Goal: Information Seeking & Learning: Learn about a topic

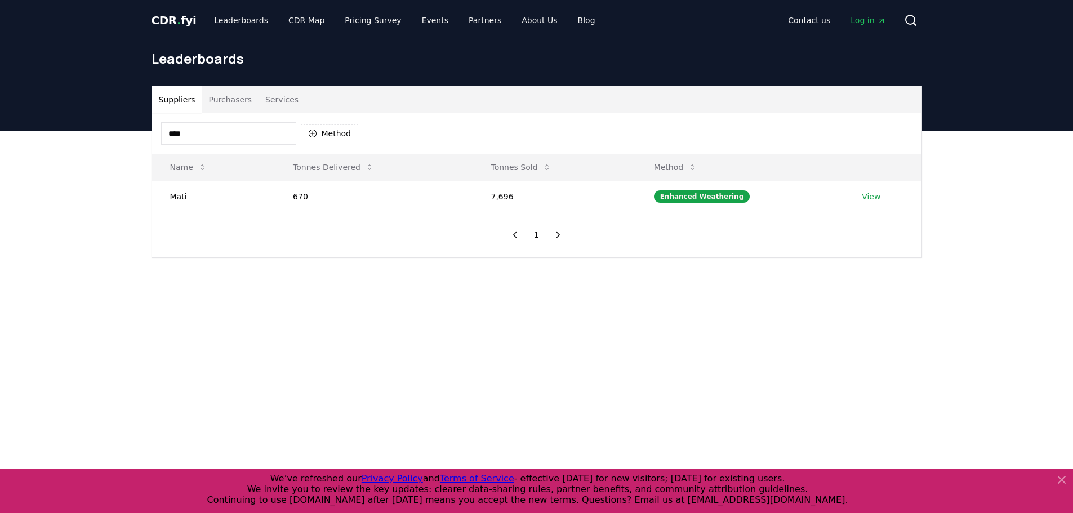
click at [626, 360] on main "Suppliers Purchasers Services **** Method Name Tonnes Delivered Tonnes Sold Met…" at bounding box center [536, 387] width 1073 height 513
click at [285, 136] on input "****" at bounding box center [228, 133] width 135 height 23
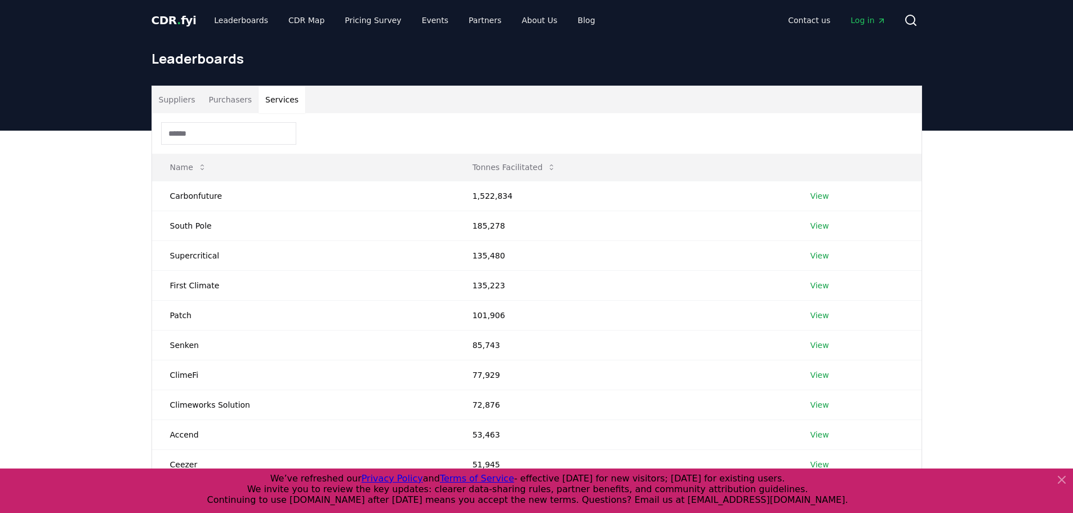
click at [258, 88] on button "Services" at bounding box center [281, 99] width 47 height 27
click at [235, 100] on button "Purchasers" at bounding box center [230, 99] width 57 height 27
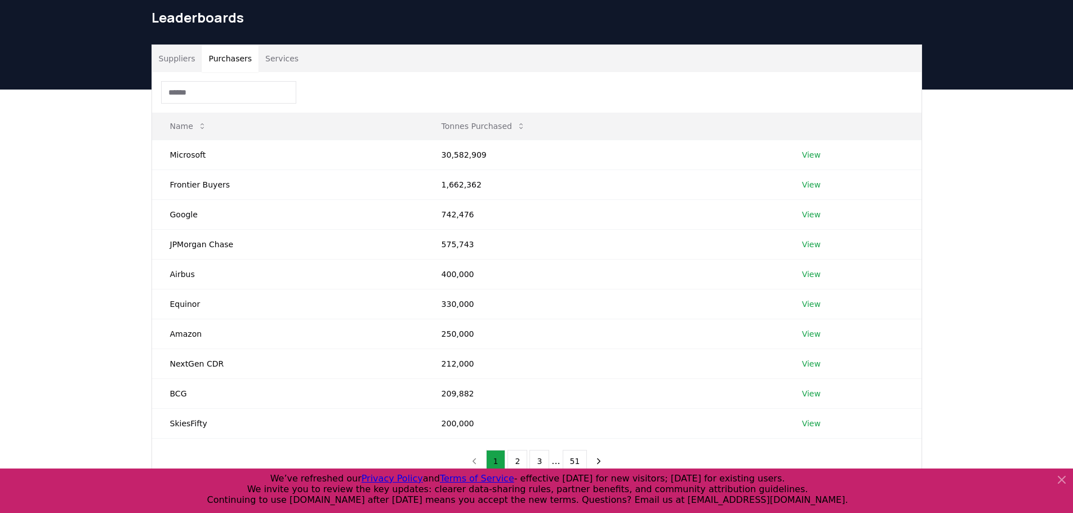
scroll to position [113, 0]
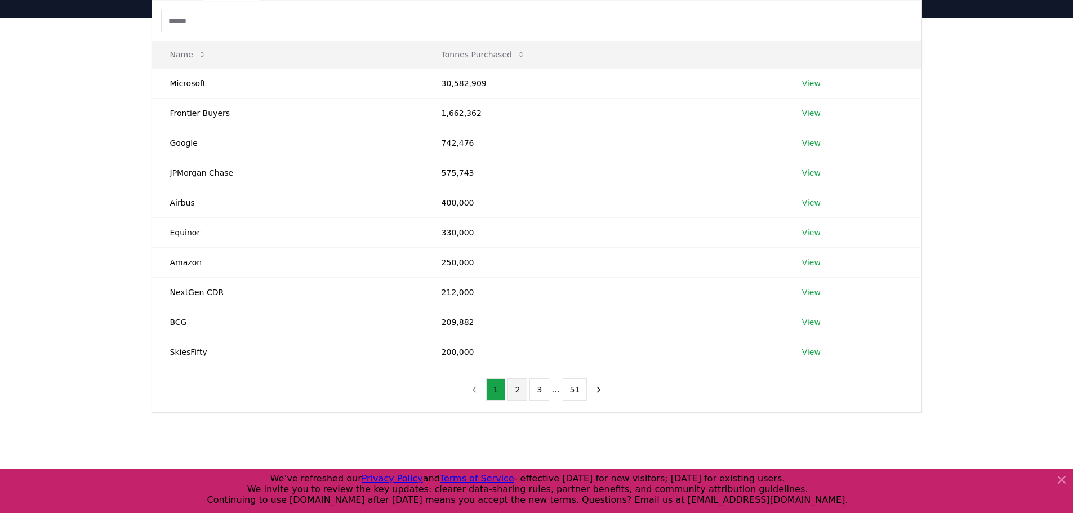
click at [526, 392] on button "2" at bounding box center [517, 389] width 20 height 23
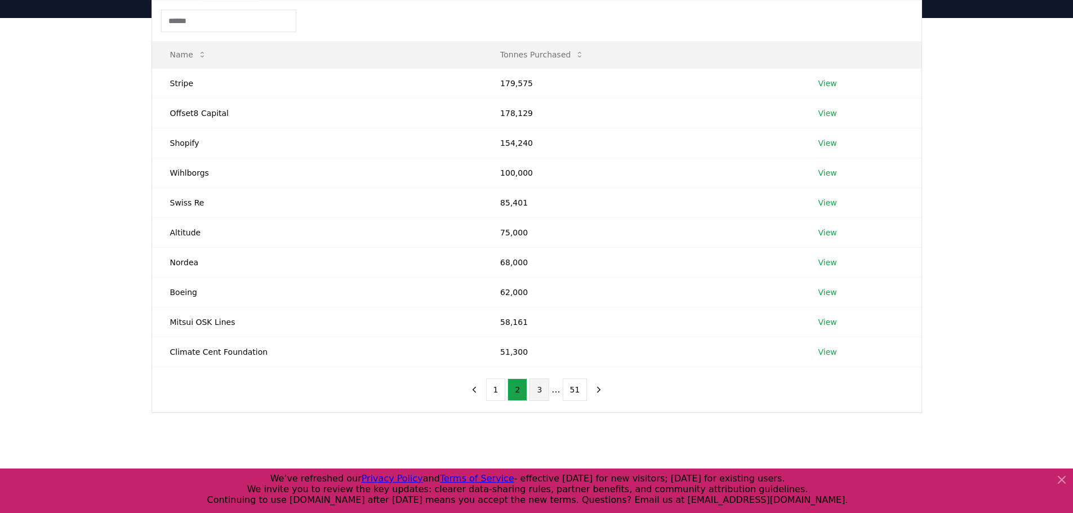
click at [547, 392] on button "3" at bounding box center [539, 389] width 20 height 23
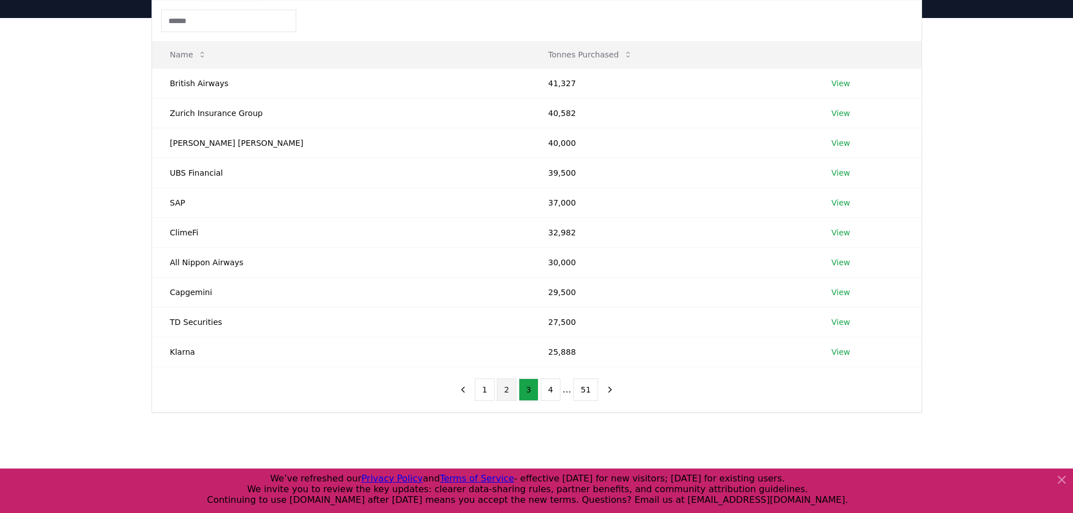
click at [516, 399] on button "2" at bounding box center [507, 389] width 20 height 23
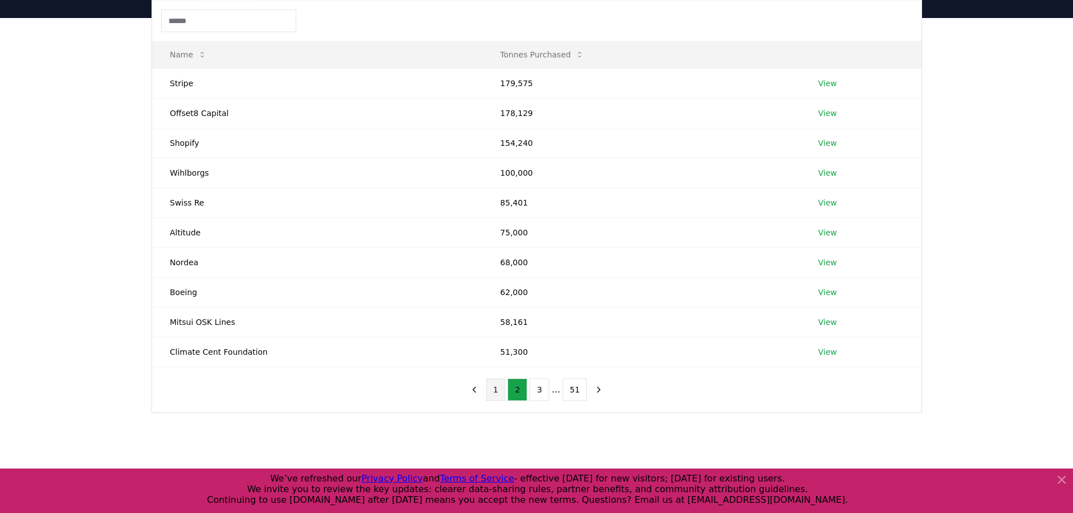
click at [494, 392] on button "1" at bounding box center [496, 389] width 20 height 23
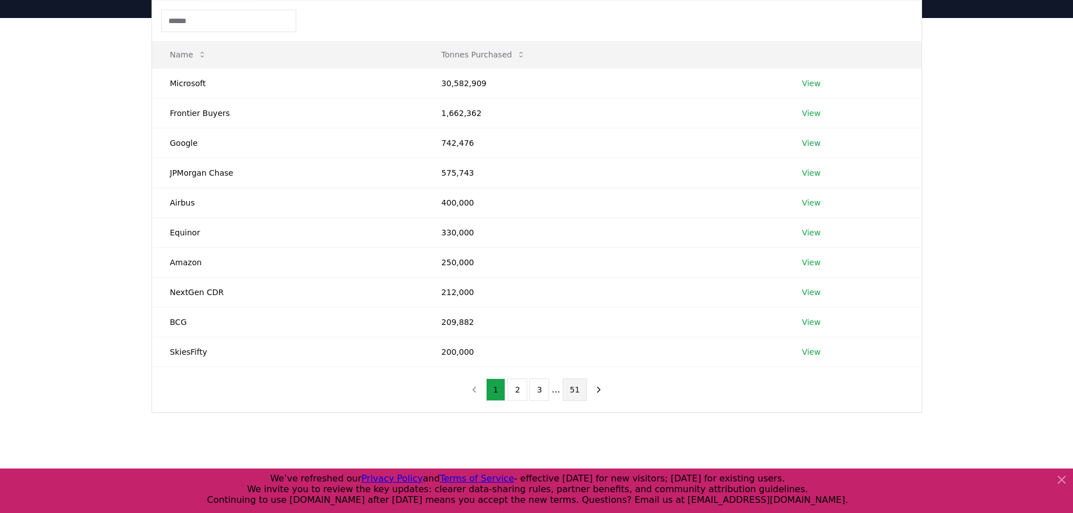
click at [563, 390] on button "51" at bounding box center [575, 389] width 25 height 23
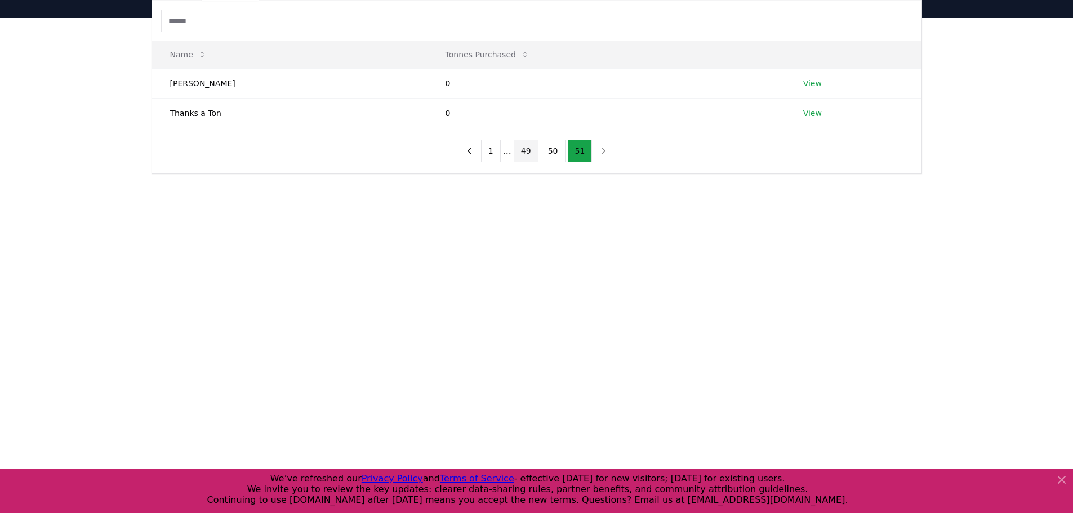
click at [528, 148] on button "49" at bounding box center [526, 151] width 25 height 23
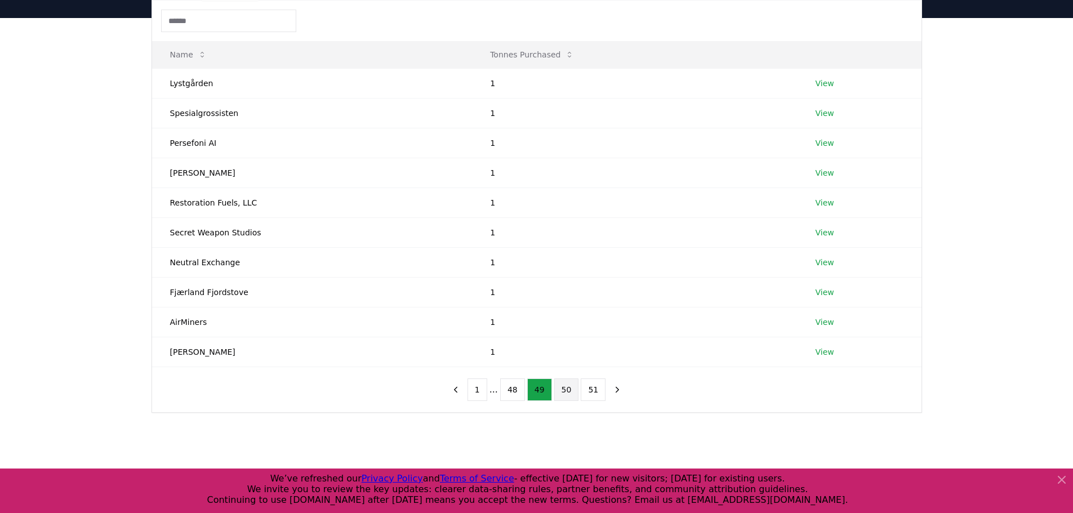
click at [560, 382] on button "50" at bounding box center [566, 389] width 25 height 23
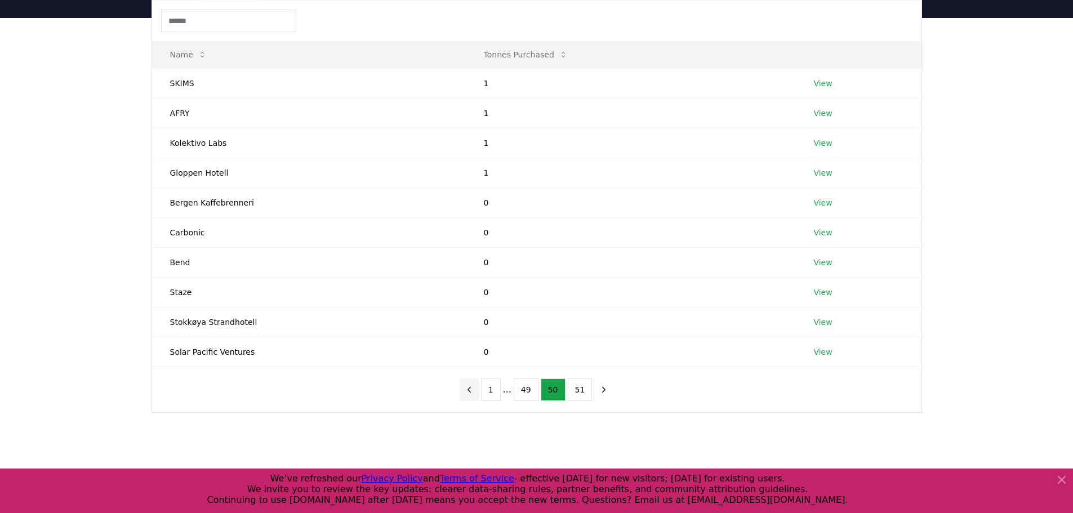
click at [479, 391] on button "previous page" at bounding box center [468, 389] width 19 height 23
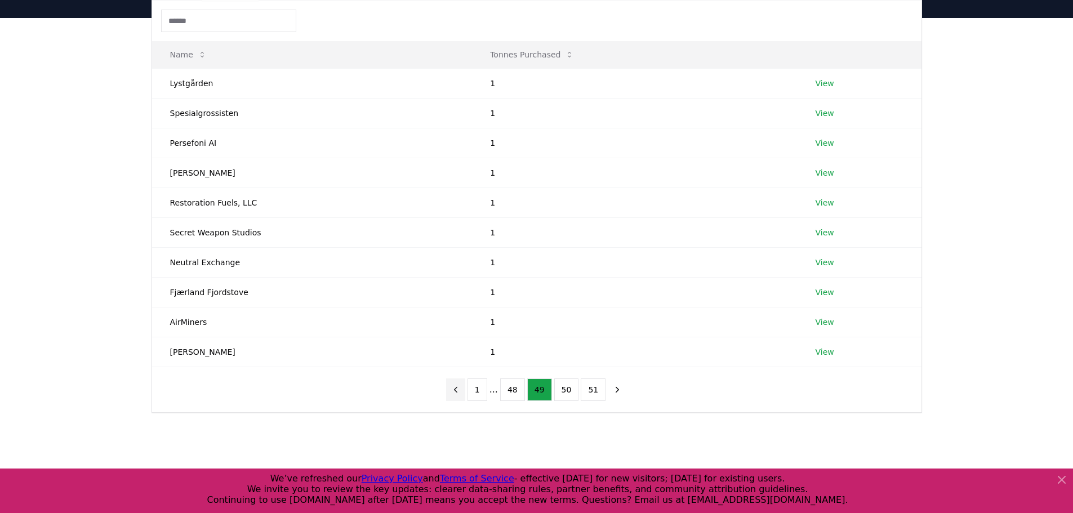
click at [481, 391] on button "1" at bounding box center [477, 389] width 20 height 23
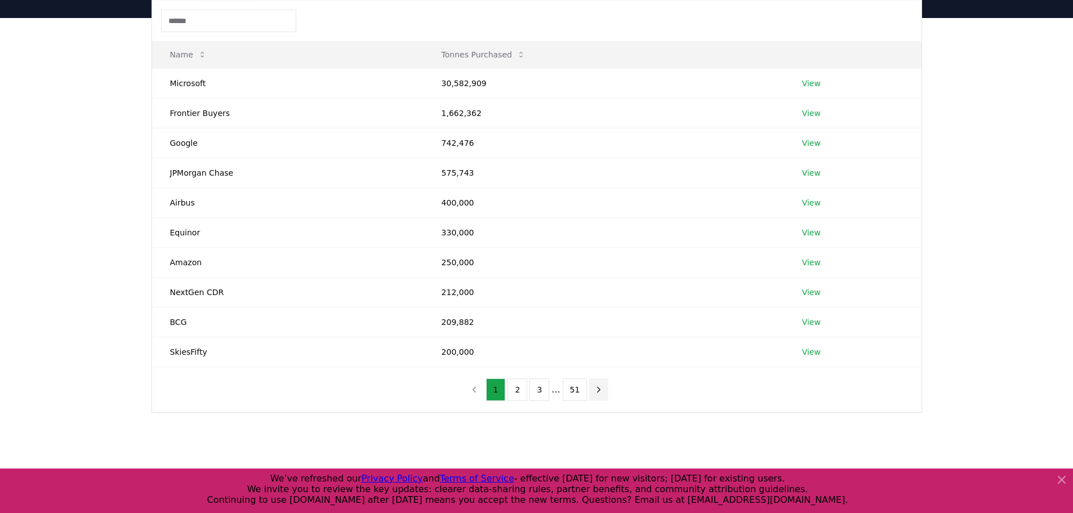
click at [594, 389] on icon "next page" at bounding box center [599, 390] width 10 height 10
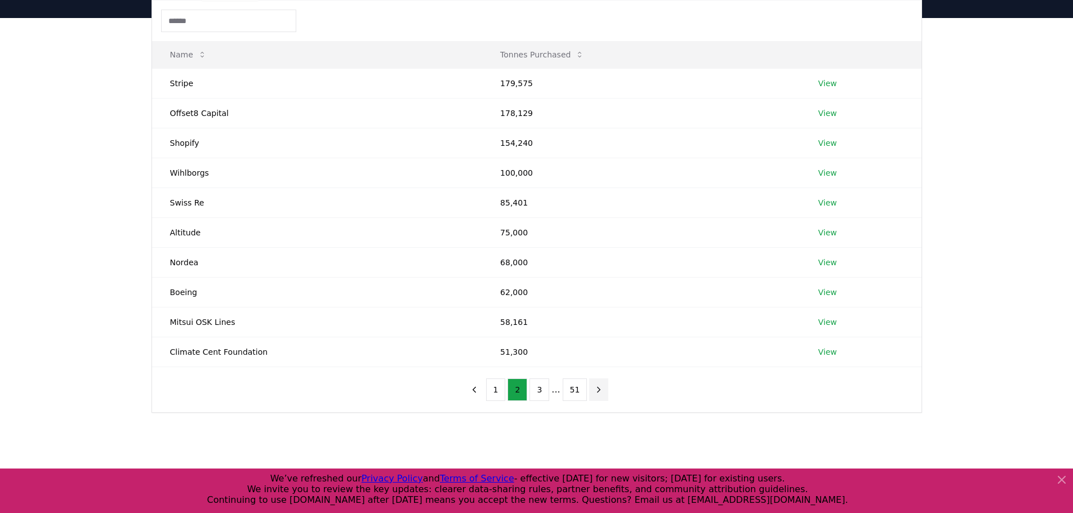
click at [594, 389] on icon "next page" at bounding box center [599, 390] width 10 height 10
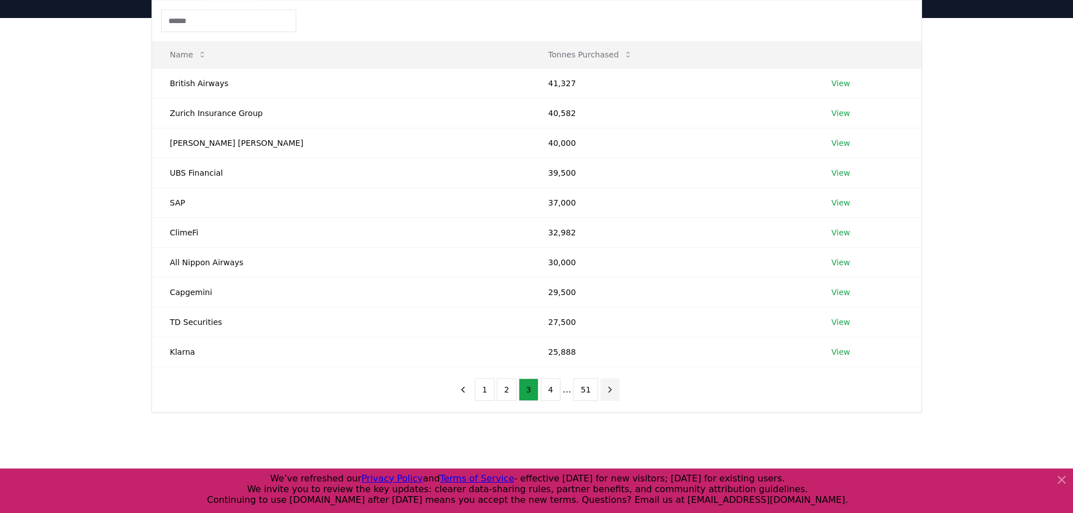
click at [590, 389] on button "51" at bounding box center [585, 389] width 25 height 23
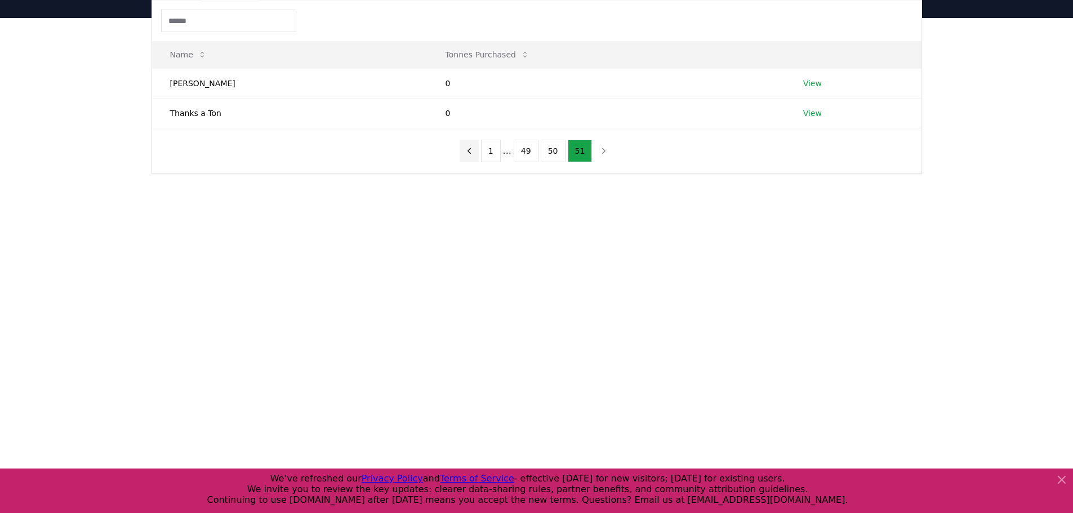
click at [469, 150] on icon "previous page" at bounding box center [469, 151] width 10 height 10
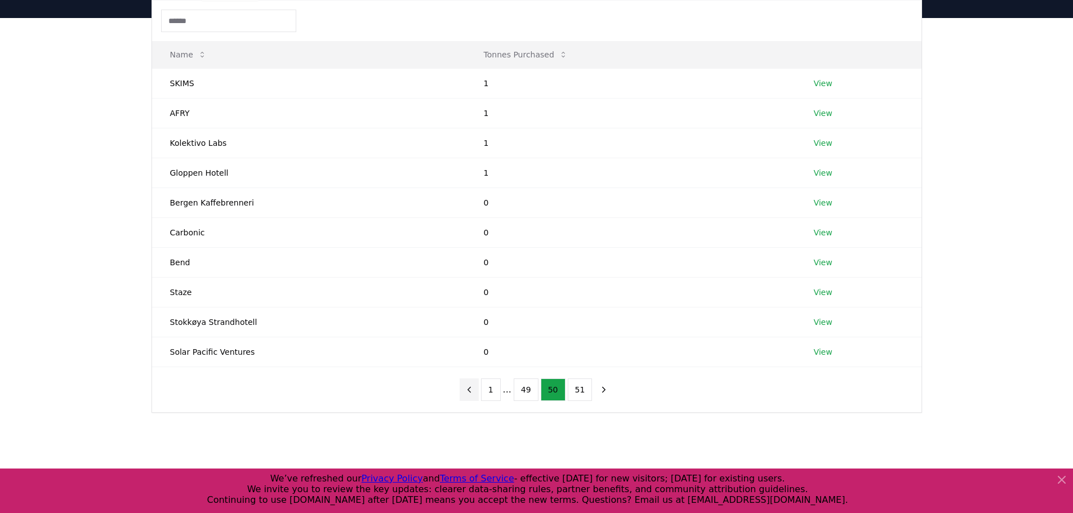
click at [478, 382] on button "previous page" at bounding box center [468, 389] width 19 height 23
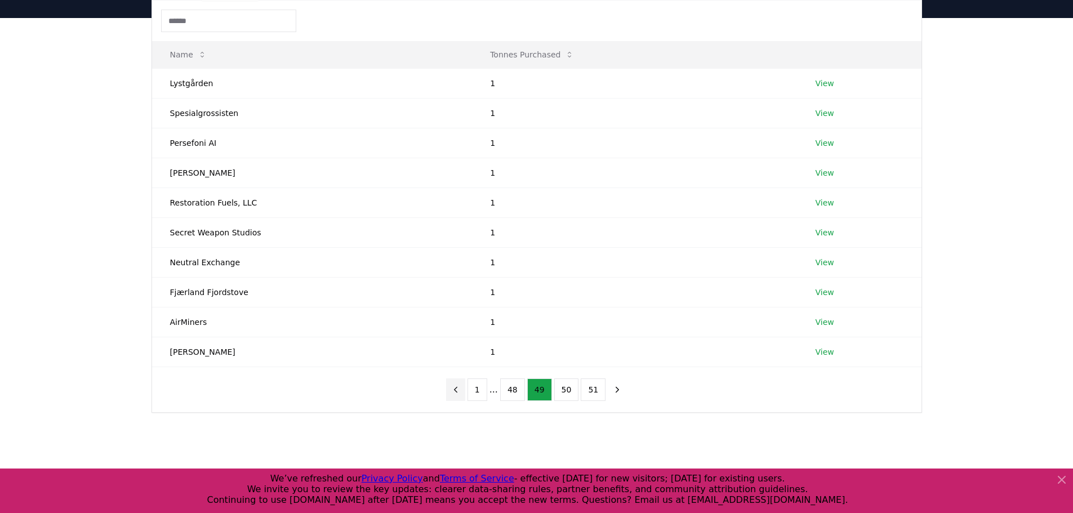
click at [461, 391] on icon "previous page" at bounding box center [455, 390] width 10 height 10
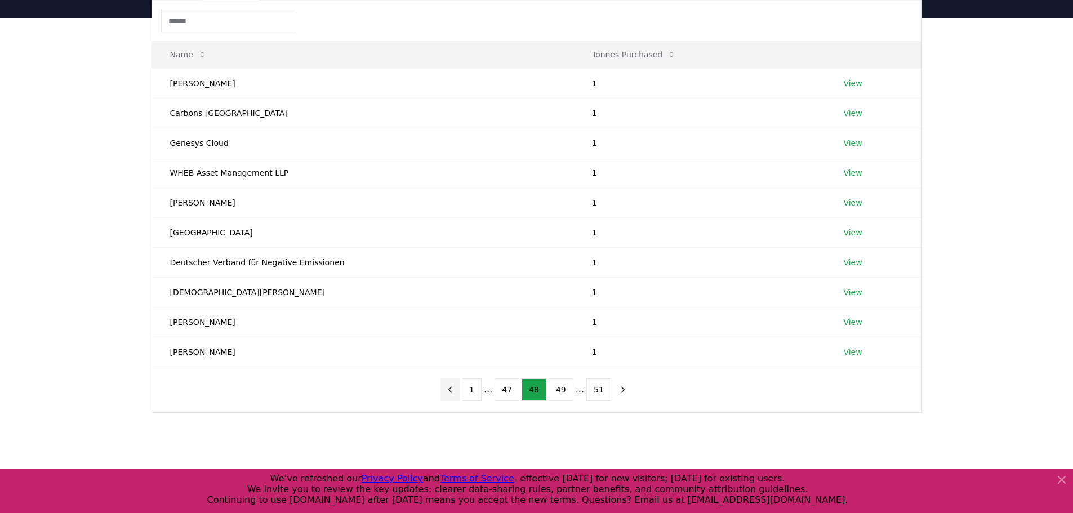
click at [452, 391] on icon "previous page" at bounding box center [450, 390] width 10 height 10
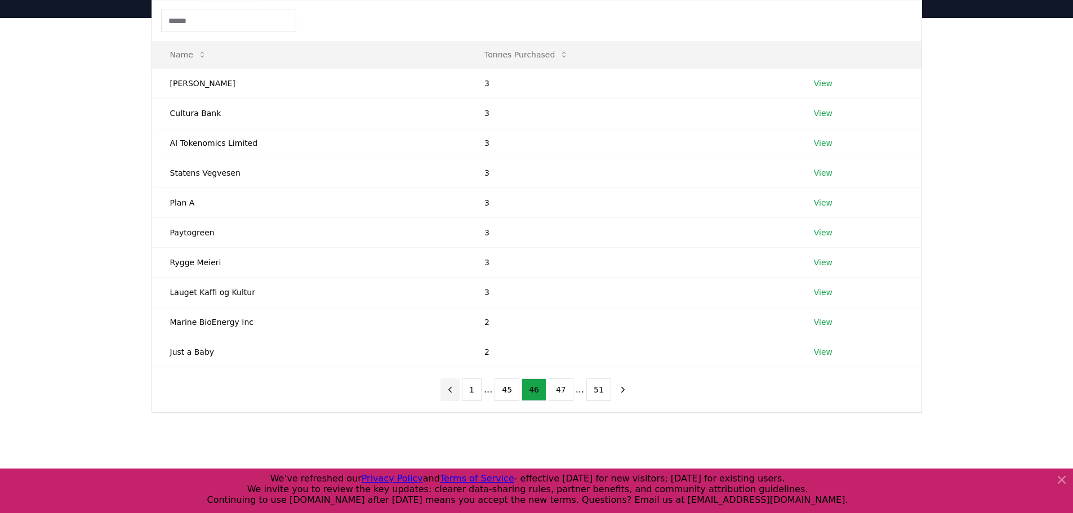
click at [452, 391] on icon "previous page" at bounding box center [450, 390] width 10 height 10
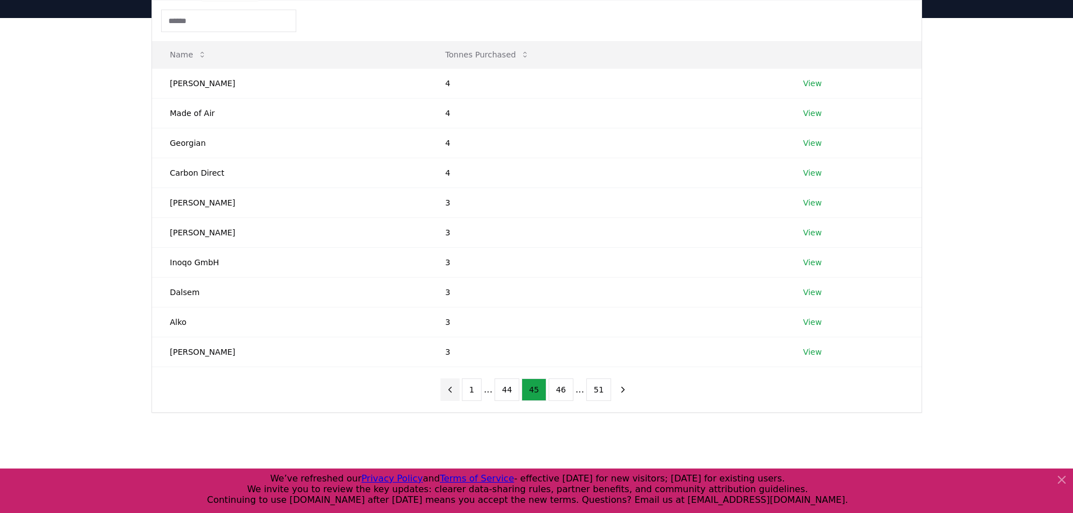
click at [452, 391] on icon "previous page" at bounding box center [450, 390] width 10 height 10
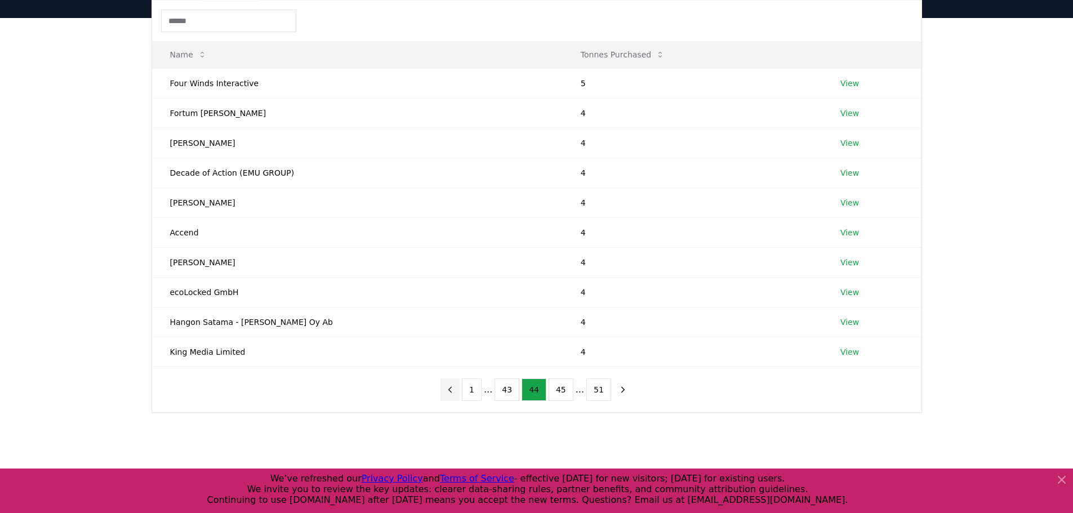
click at [452, 391] on icon "previous page" at bounding box center [450, 390] width 10 height 10
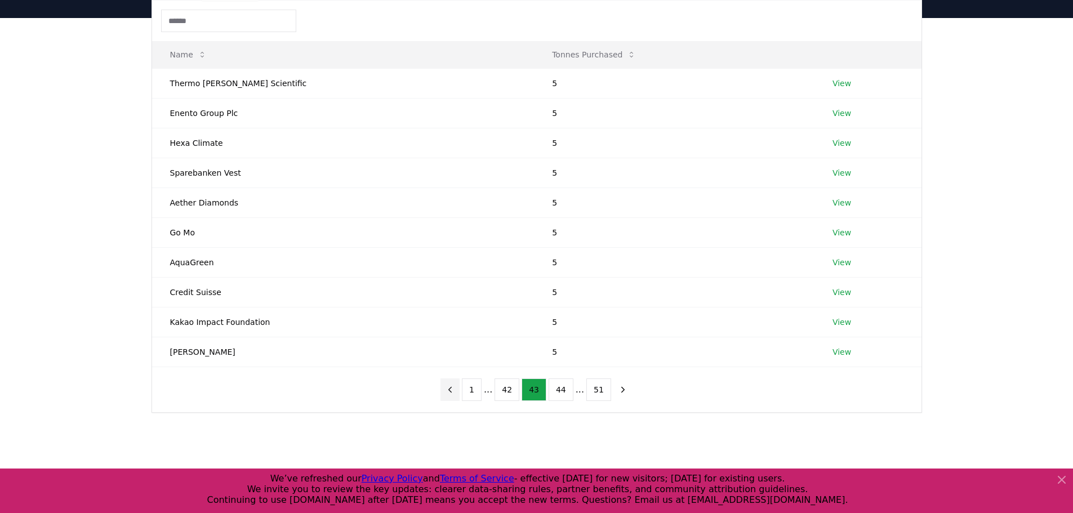
click at [452, 391] on icon "previous page" at bounding box center [450, 390] width 10 height 10
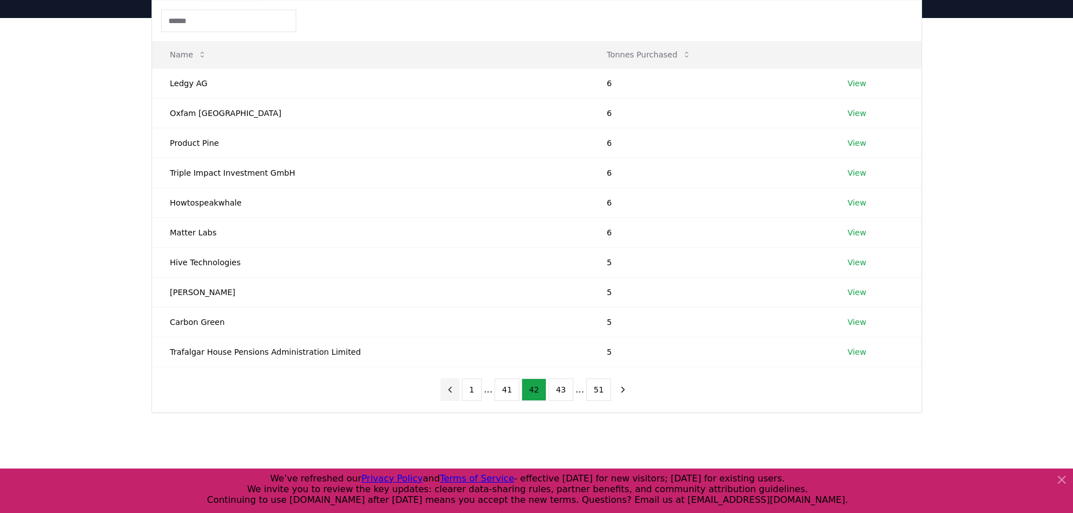
click at [452, 391] on icon "previous page" at bounding box center [450, 390] width 10 height 10
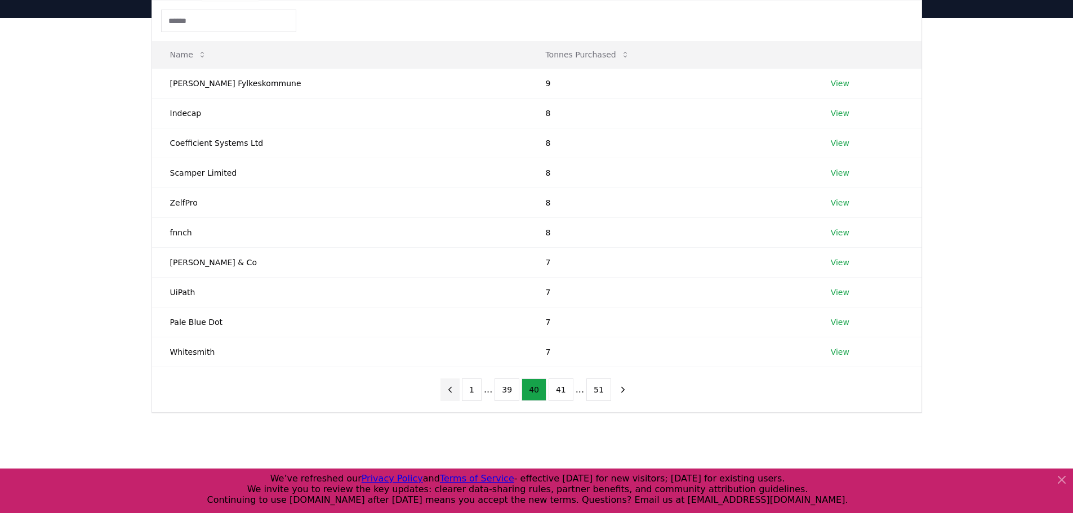
click at [452, 391] on icon "previous page" at bounding box center [450, 390] width 10 height 10
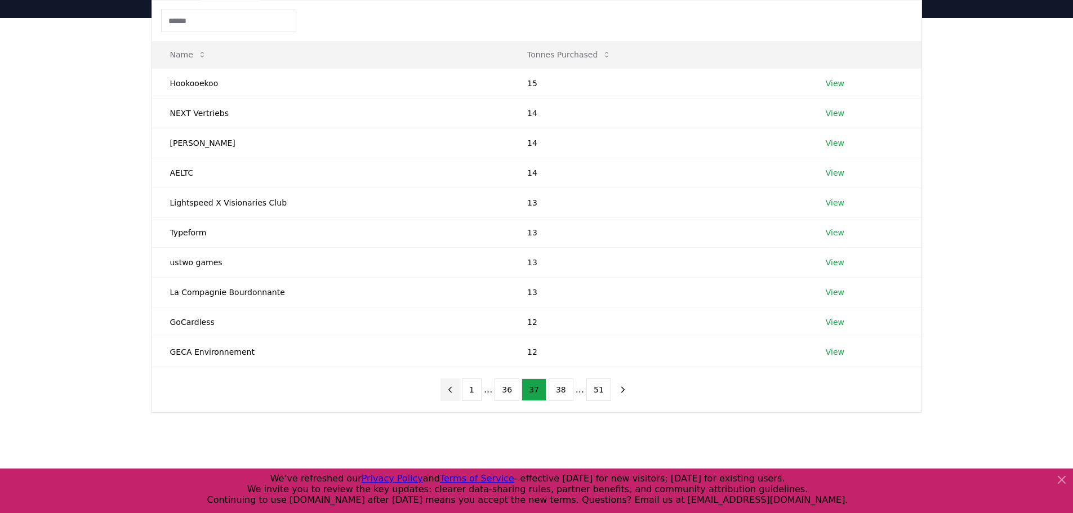
click at [452, 391] on icon "previous page" at bounding box center [450, 390] width 10 height 10
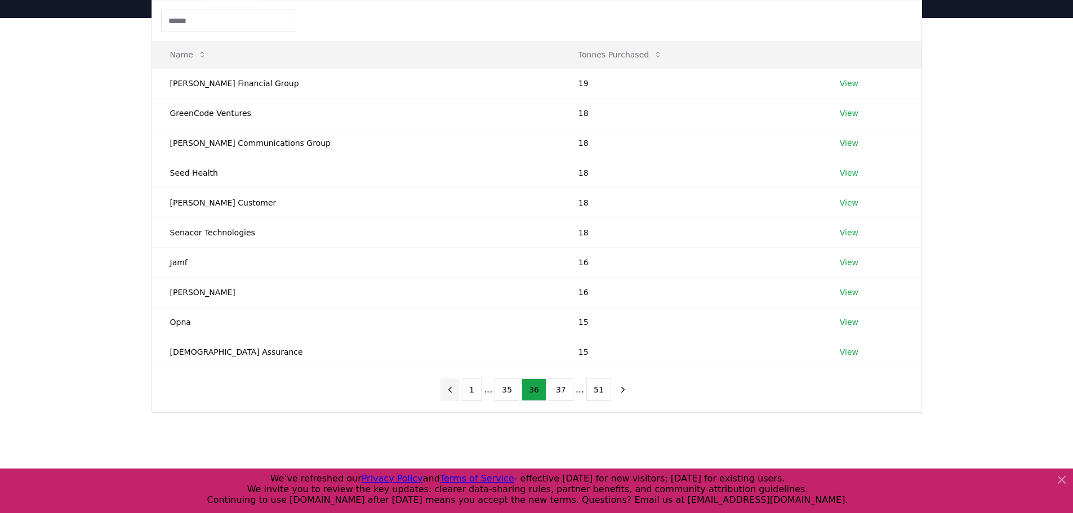
click at [452, 391] on icon "previous page" at bounding box center [450, 390] width 10 height 10
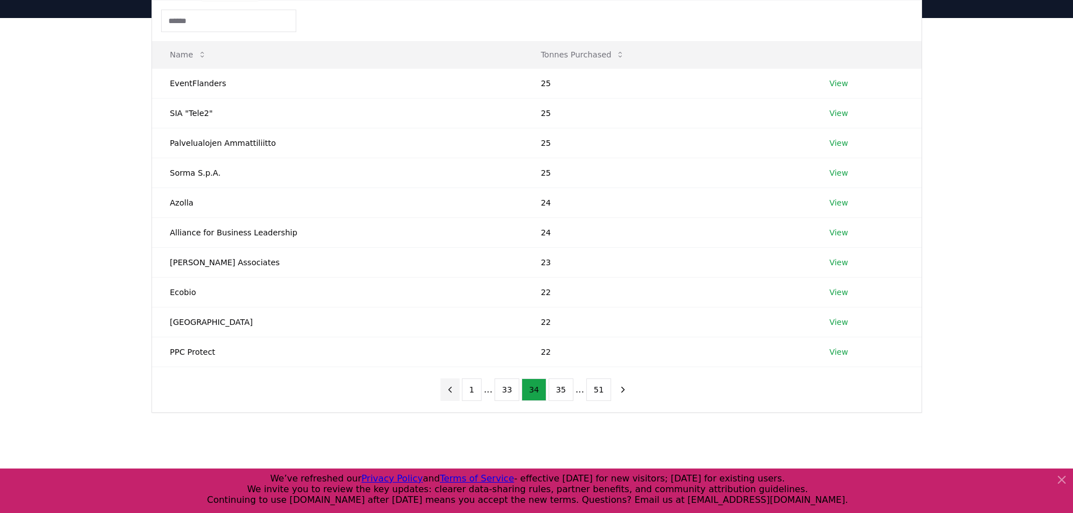
click at [452, 391] on icon "previous page" at bounding box center [450, 390] width 10 height 10
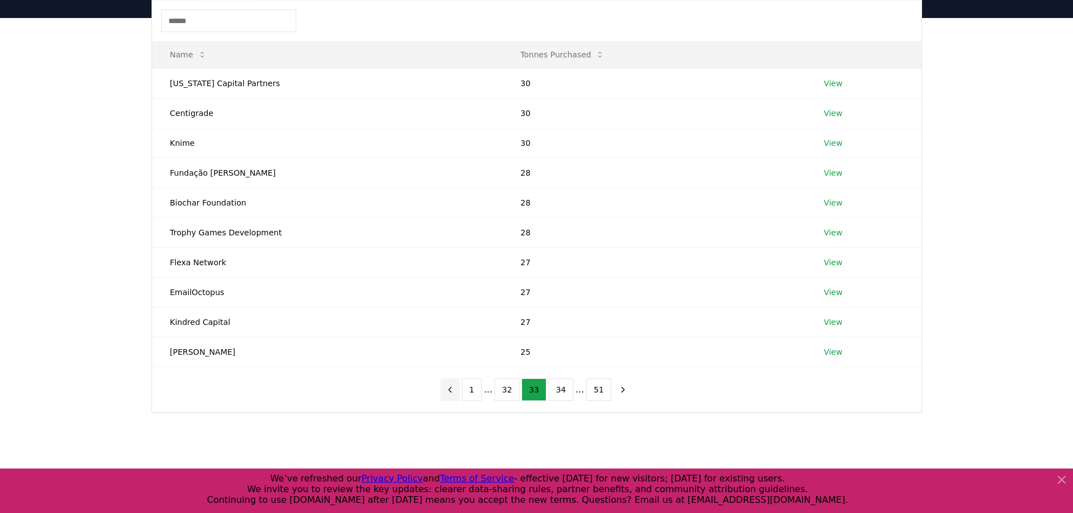
click at [452, 391] on icon "previous page" at bounding box center [450, 390] width 10 height 10
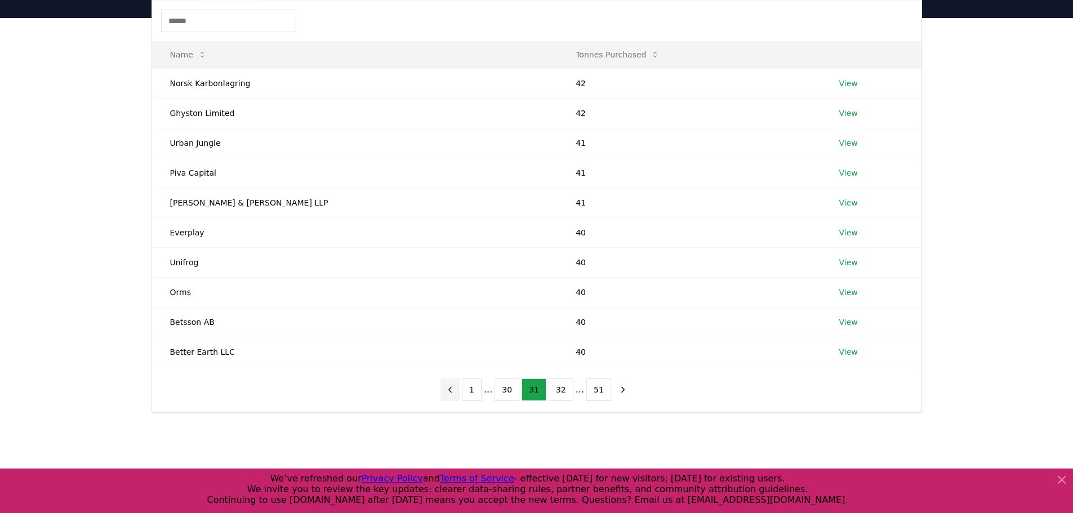
click at [452, 391] on icon "previous page" at bounding box center [450, 390] width 10 height 10
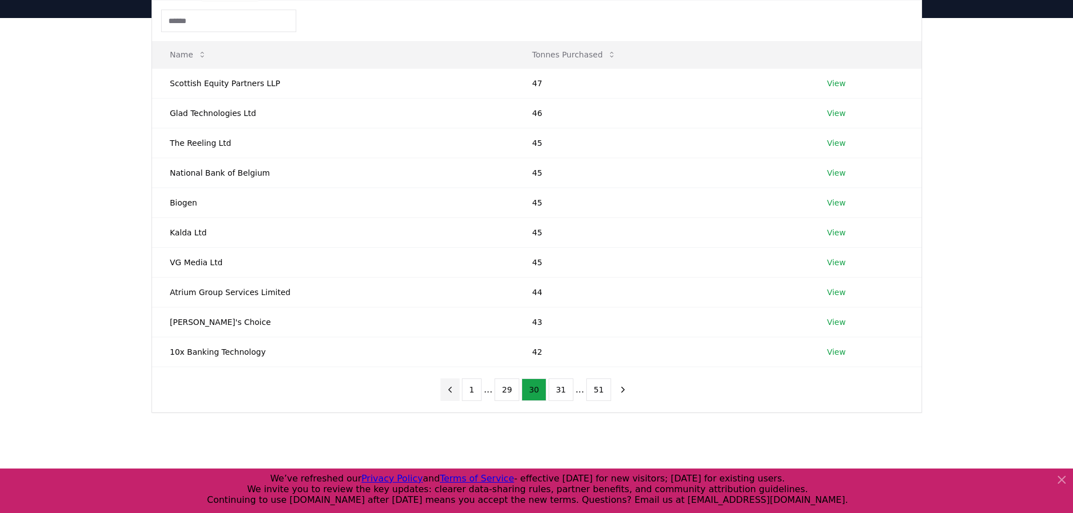
click at [452, 391] on icon "previous page" at bounding box center [450, 390] width 10 height 10
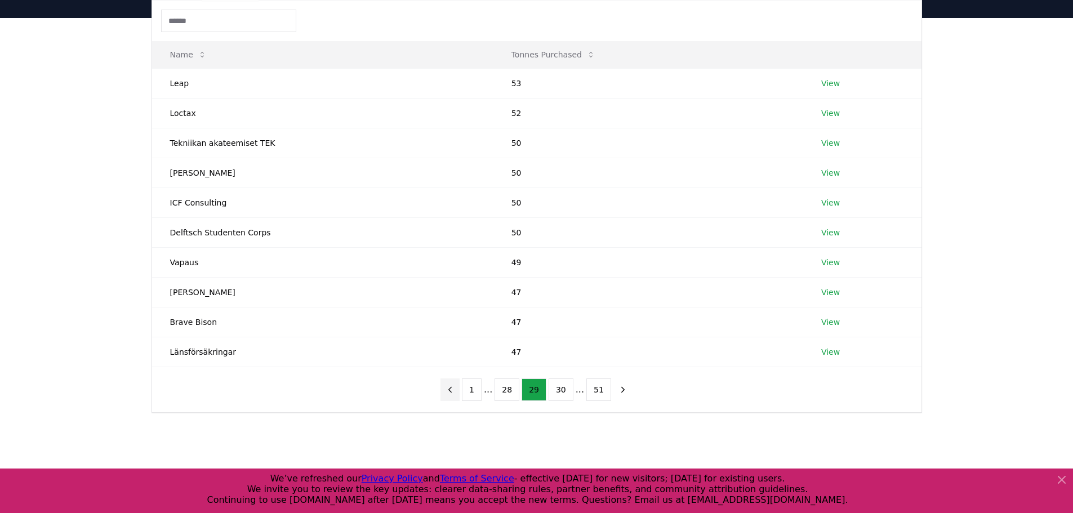
click at [452, 391] on icon "previous page" at bounding box center [450, 390] width 10 height 10
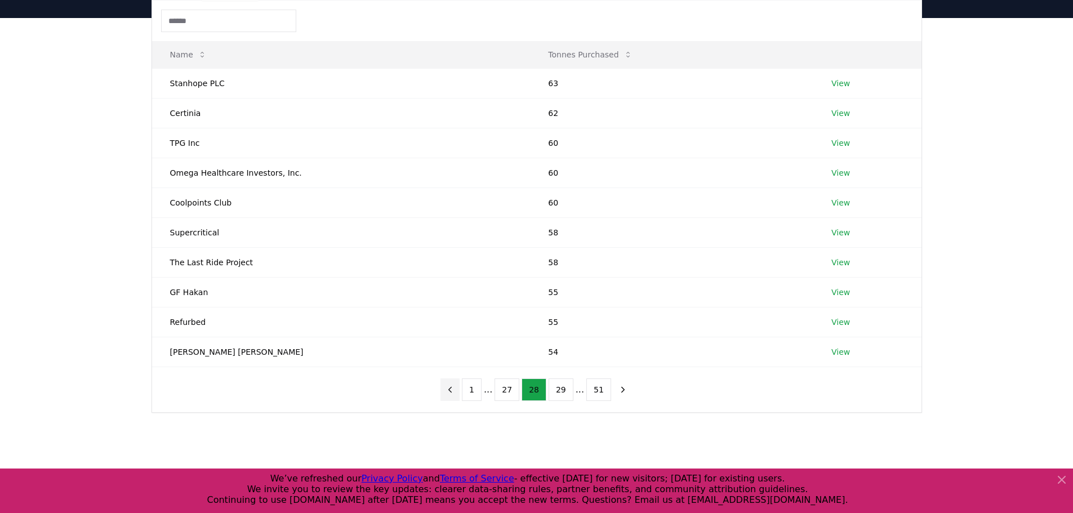
click at [452, 391] on icon "previous page" at bounding box center [450, 390] width 10 height 10
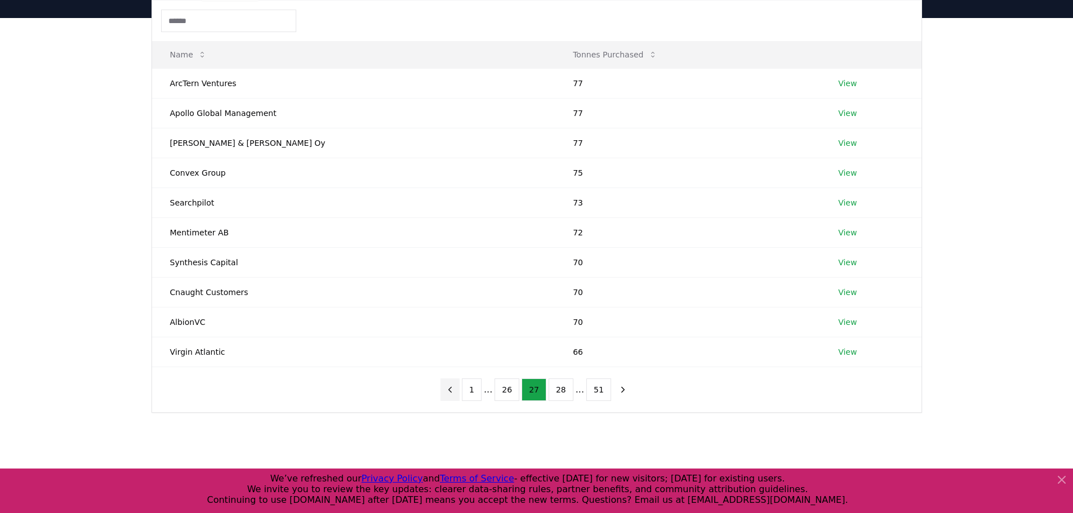
click at [452, 391] on icon "previous page" at bounding box center [450, 390] width 10 height 10
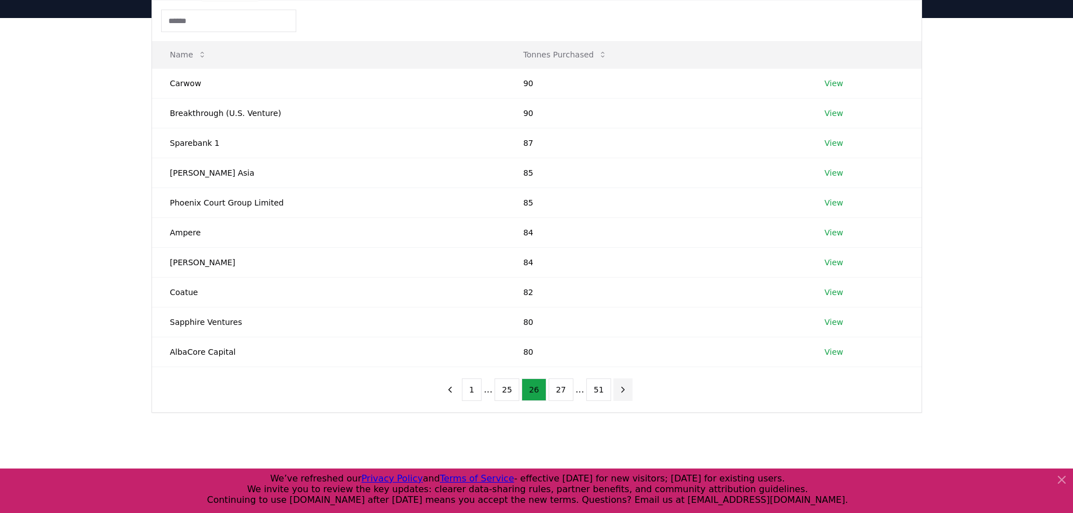
click at [621, 391] on icon "next page" at bounding box center [623, 390] width 10 height 10
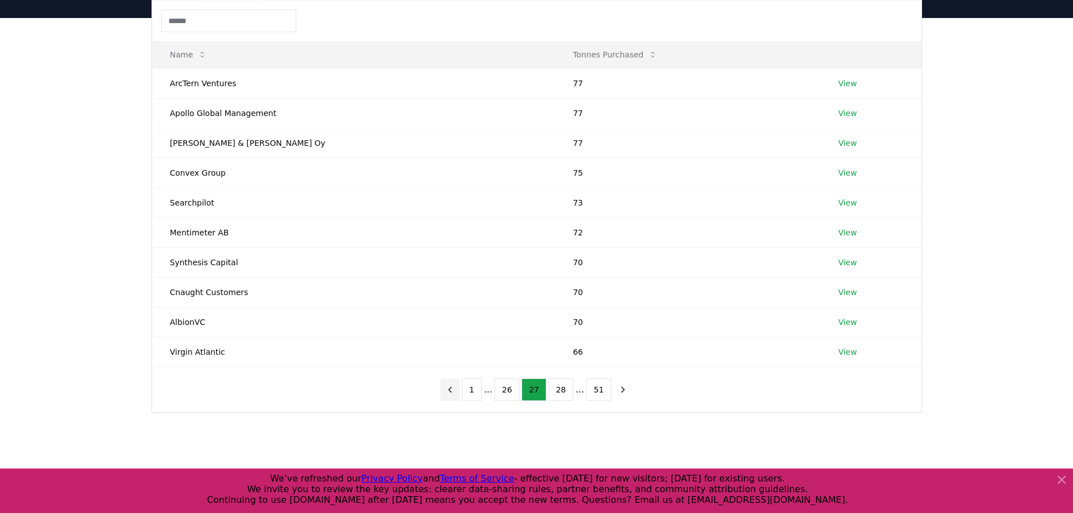
click at [455, 387] on icon "previous page" at bounding box center [450, 390] width 10 height 10
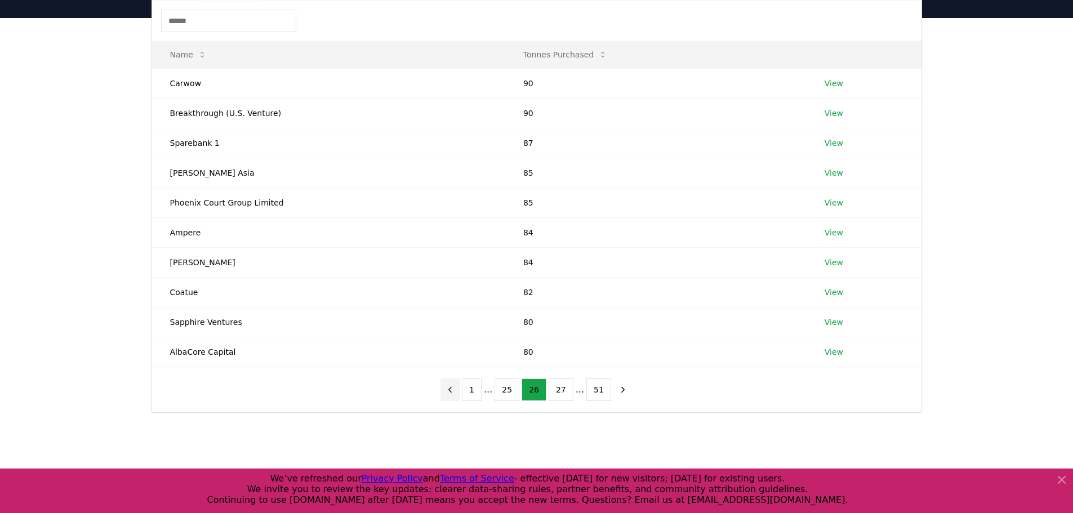
click at [455, 387] on icon "previous page" at bounding box center [450, 390] width 10 height 10
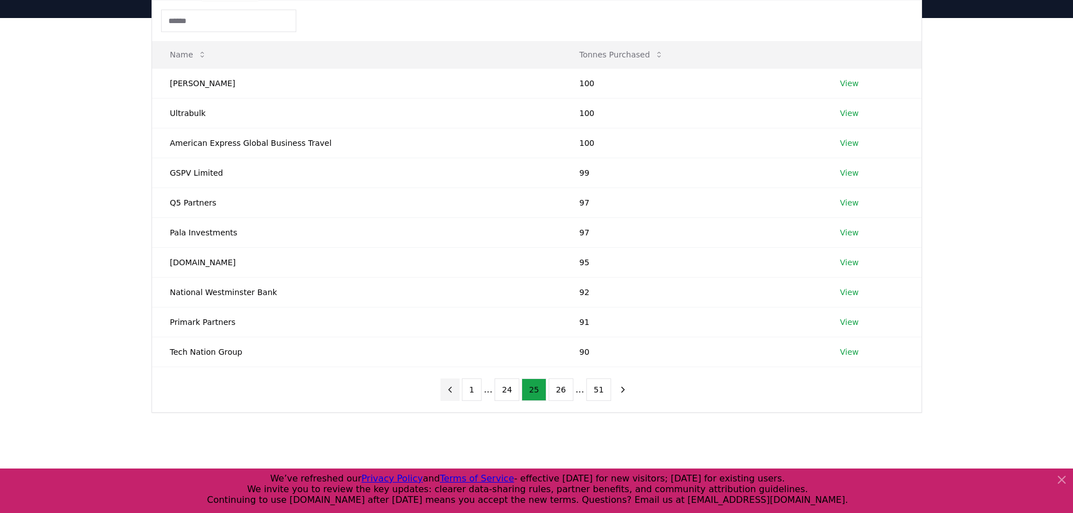
click at [455, 387] on icon "previous page" at bounding box center [450, 390] width 10 height 10
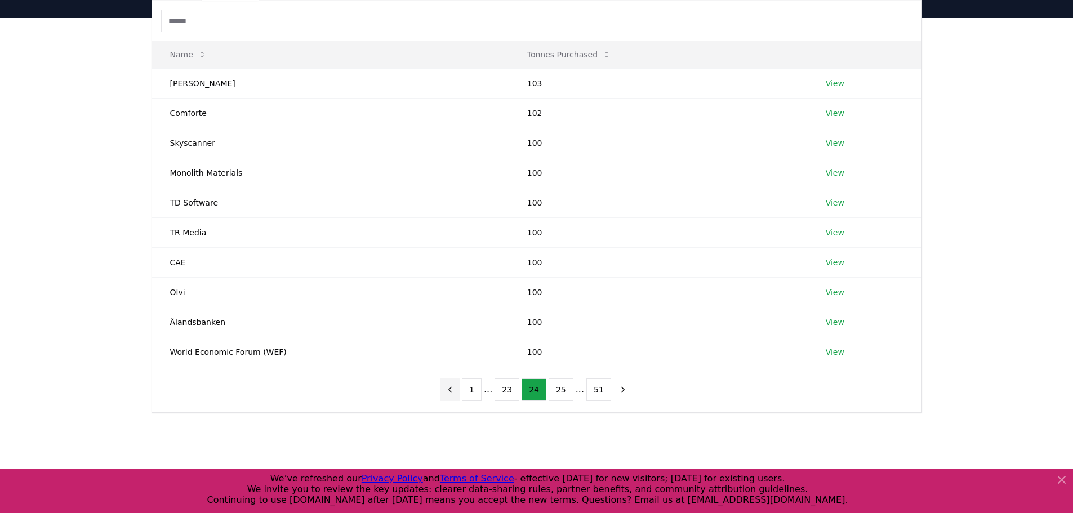
click at [455, 387] on icon "previous page" at bounding box center [450, 390] width 10 height 10
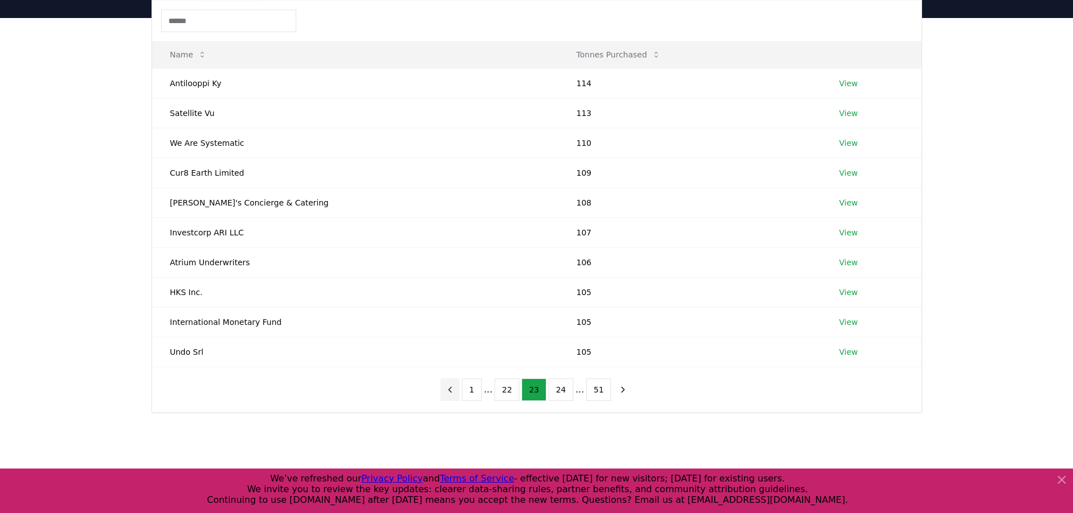
click at [455, 387] on icon "previous page" at bounding box center [450, 390] width 10 height 10
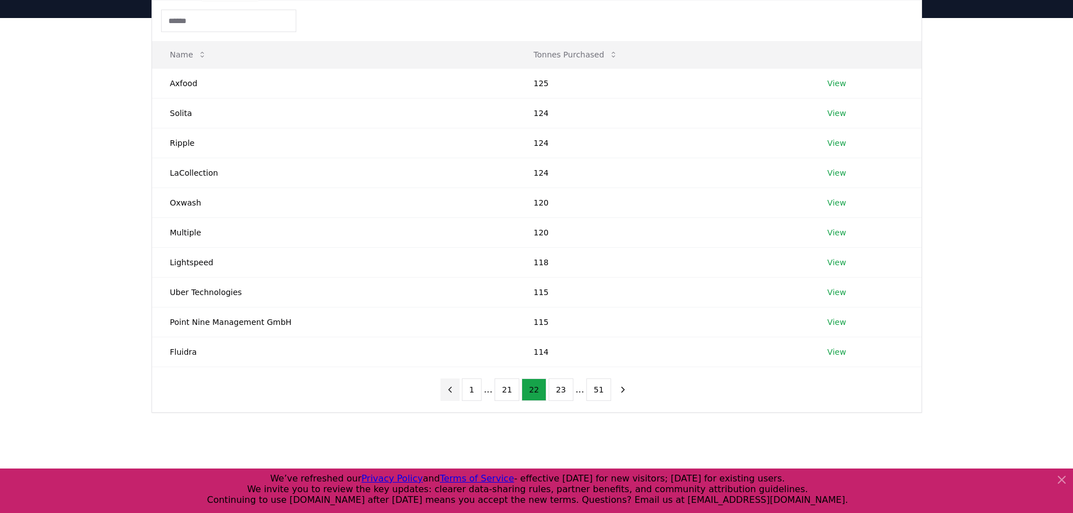
click at [455, 387] on icon "previous page" at bounding box center [450, 390] width 10 height 10
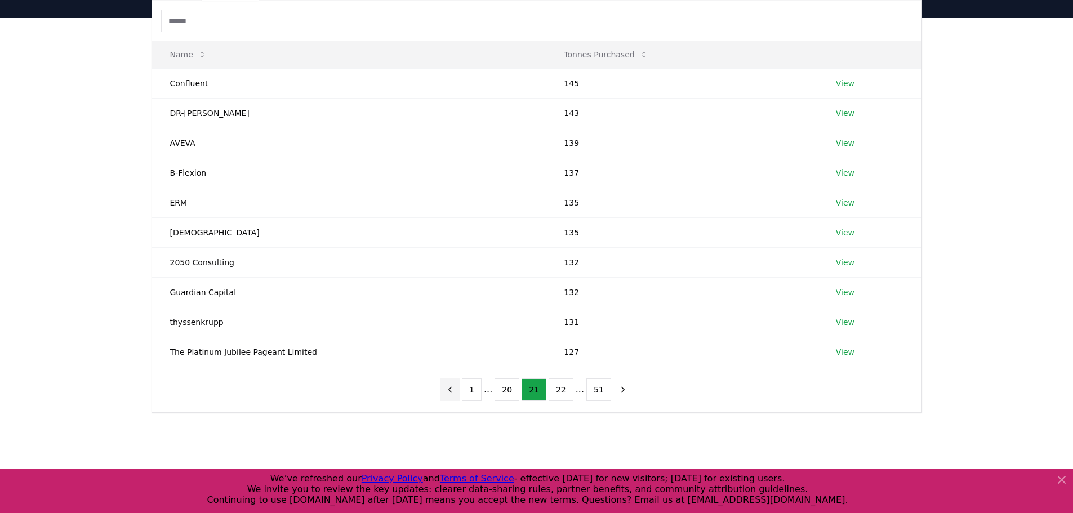
click at [455, 387] on icon "previous page" at bounding box center [450, 390] width 10 height 10
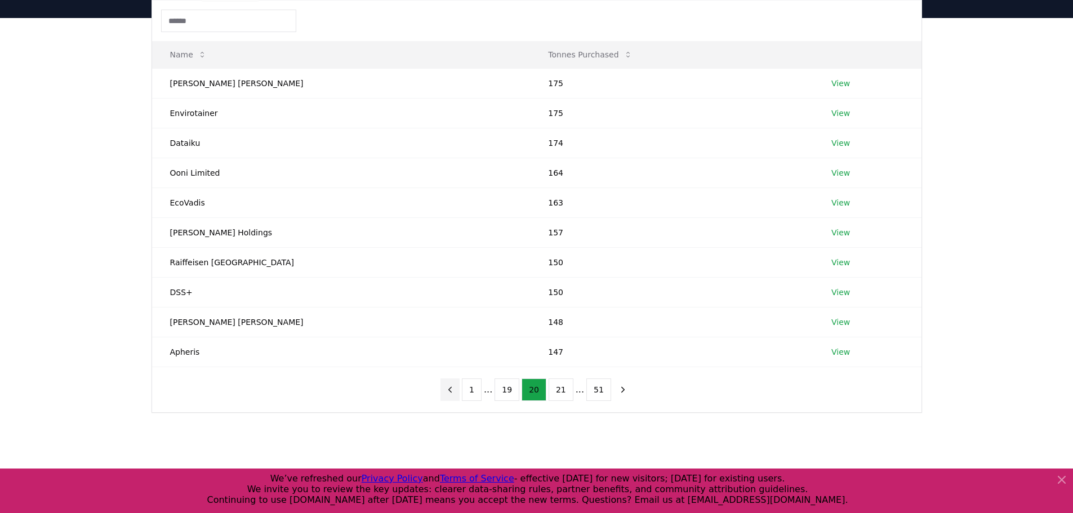
click at [455, 387] on icon "previous page" at bounding box center [450, 390] width 10 height 10
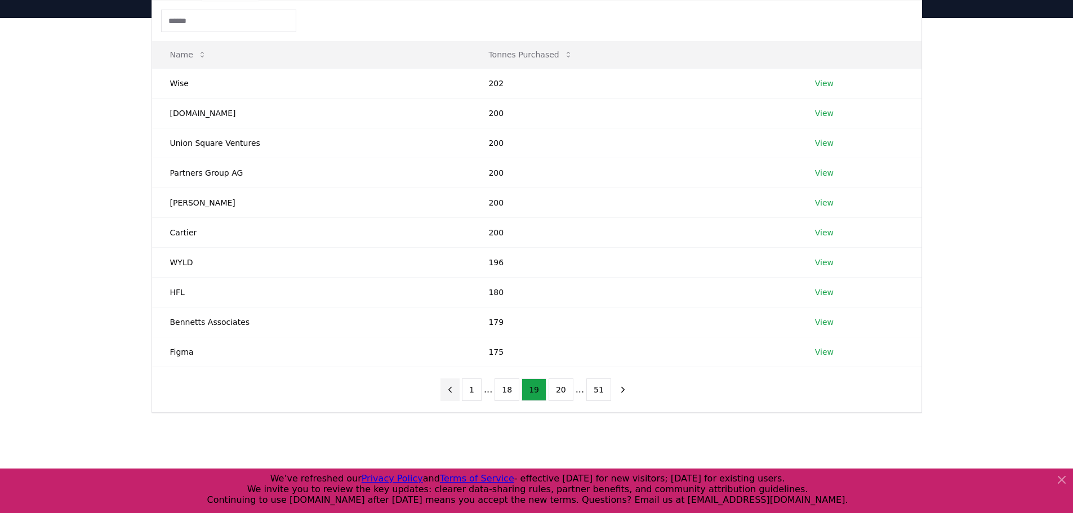
click at [455, 387] on icon "previous page" at bounding box center [450, 390] width 10 height 10
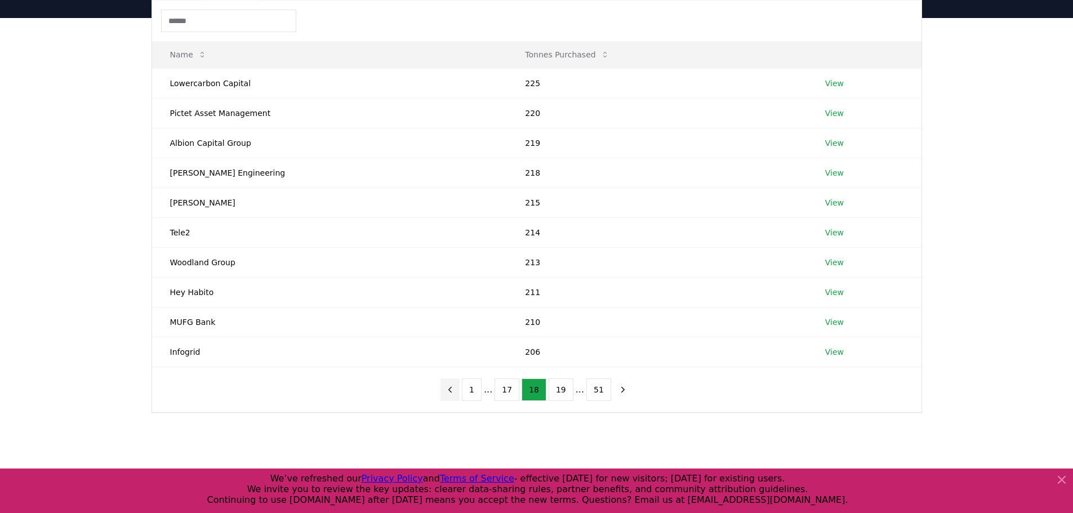
click at [455, 387] on icon "previous page" at bounding box center [450, 390] width 10 height 10
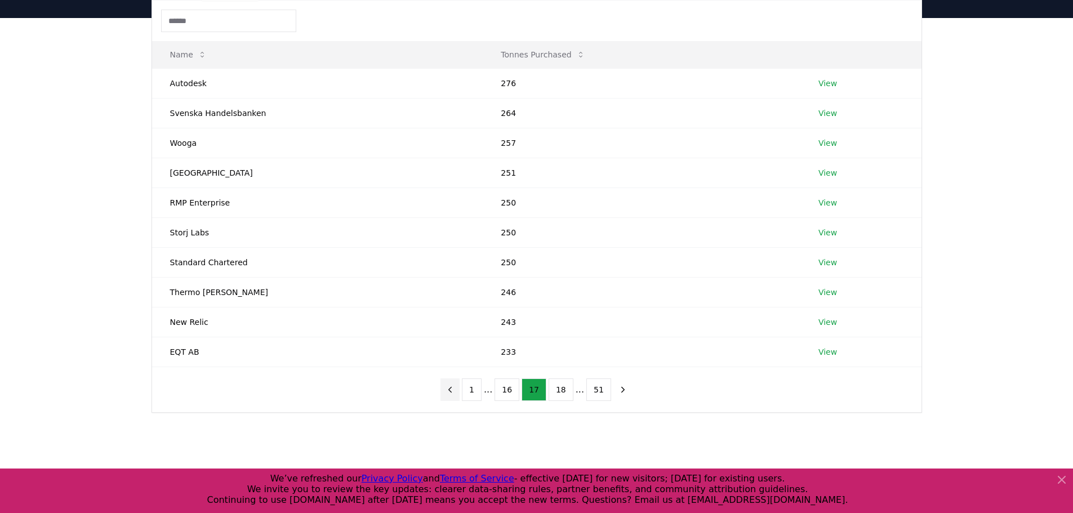
click at [455, 387] on icon "previous page" at bounding box center [450, 390] width 10 height 10
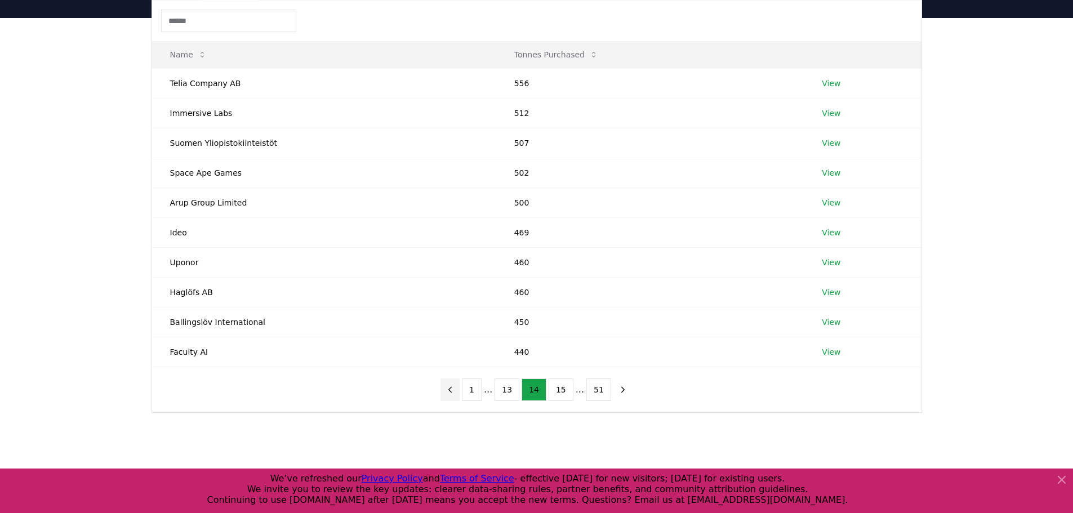
click at [455, 387] on icon "previous page" at bounding box center [450, 390] width 10 height 10
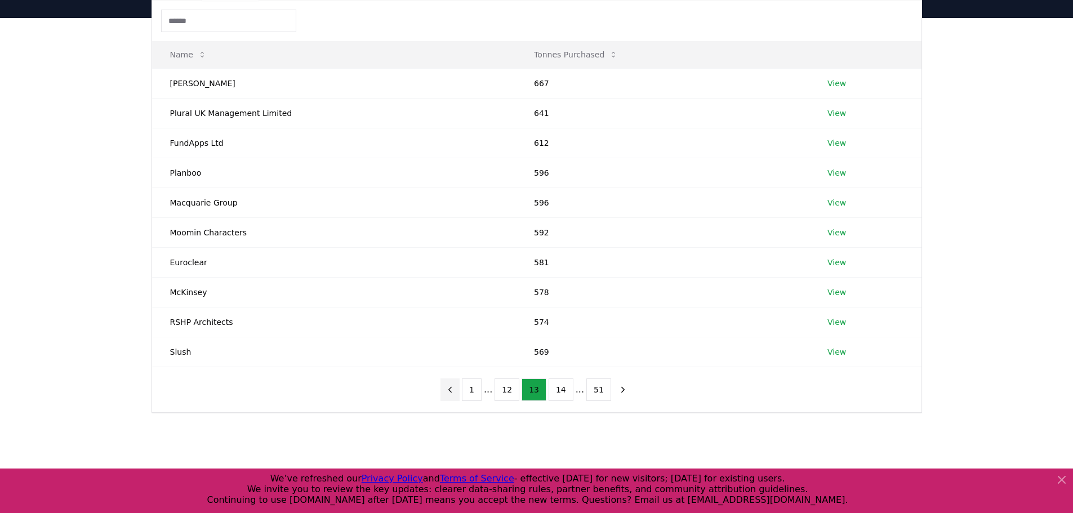
click at [455, 387] on icon "previous page" at bounding box center [450, 390] width 10 height 10
click at [452, 387] on icon "previous page" at bounding box center [450, 389] width 3 height 5
click at [458, 387] on icon "previous page" at bounding box center [453, 390] width 10 height 10
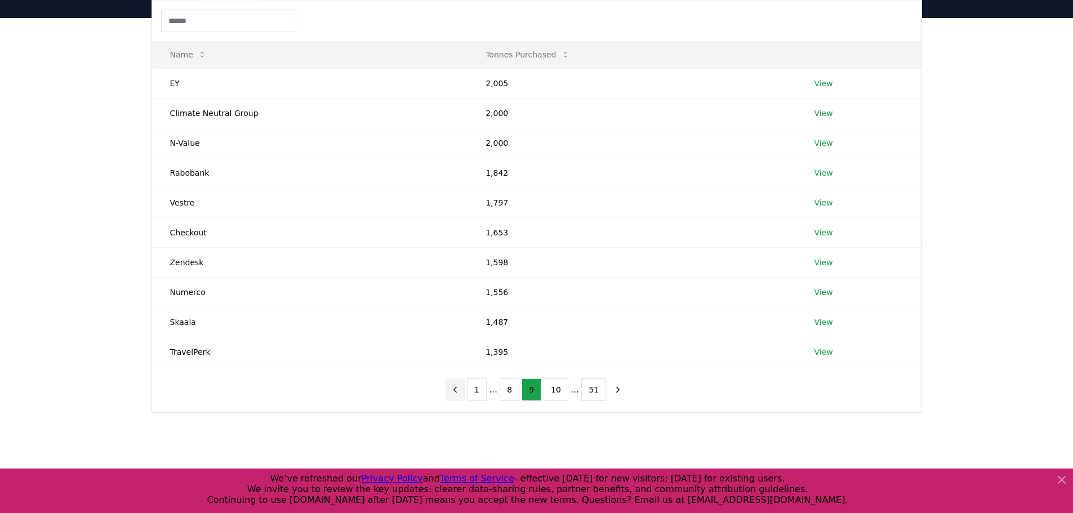
click at [460, 387] on icon "previous page" at bounding box center [455, 390] width 10 height 10
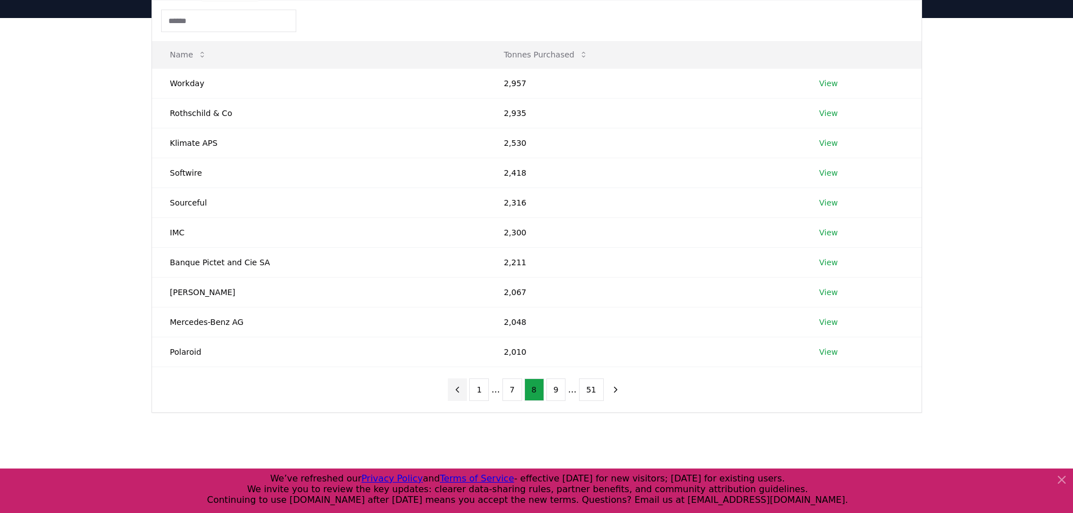
click at [460, 387] on icon "previous page" at bounding box center [457, 390] width 10 height 10
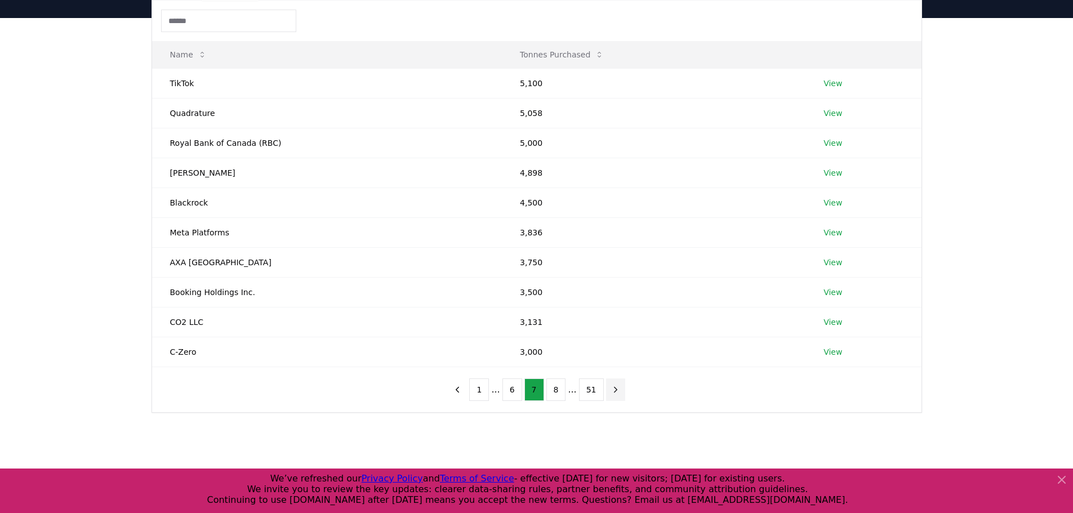
click at [614, 388] on icon "next page" at bounding box center [615, 389] width 3 height 5
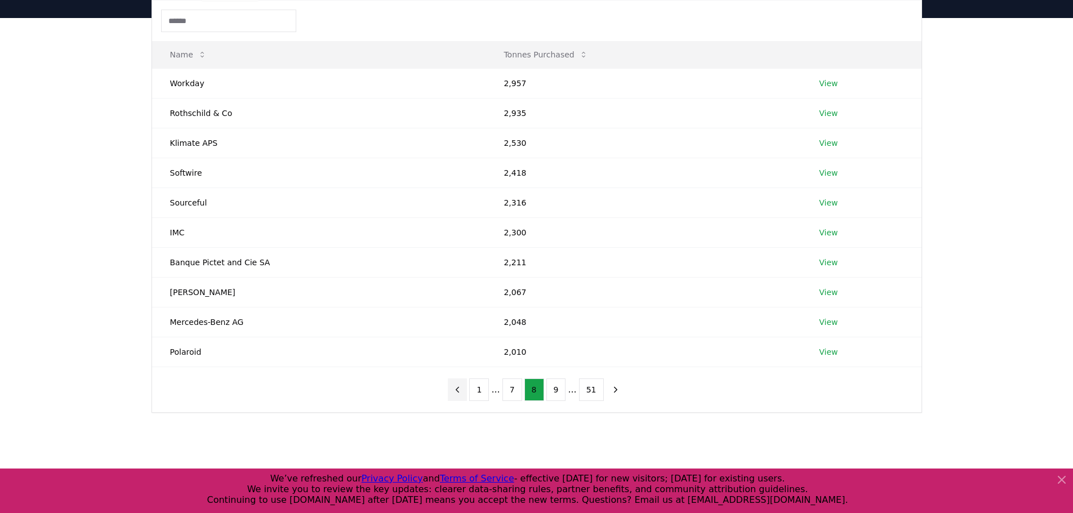
click at [462, 389] on icon "previous page" at bounding box center [457, 390] width 10 height 10
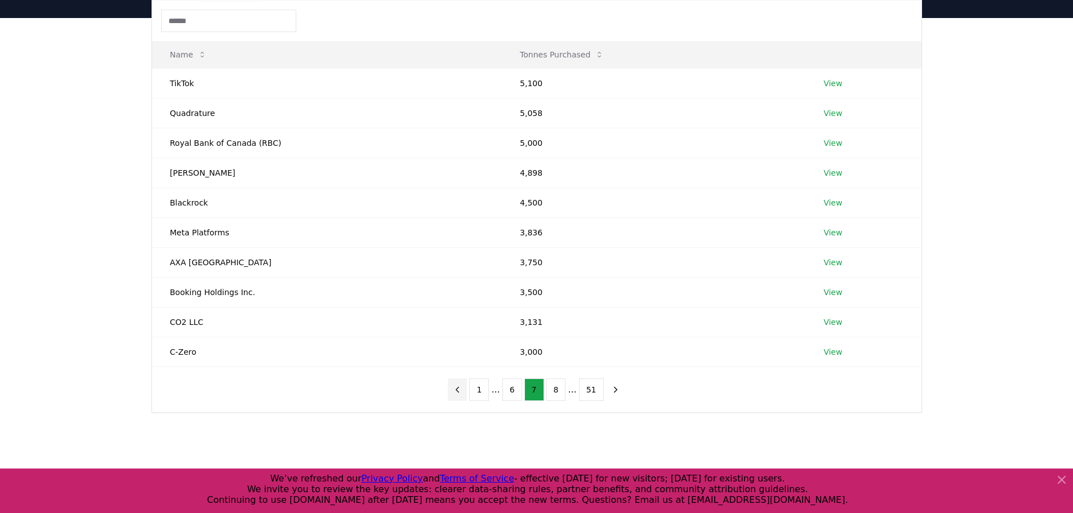
click at [462, 389] on icon "previous page" at bounding box center [457, 390] width 10 height 10
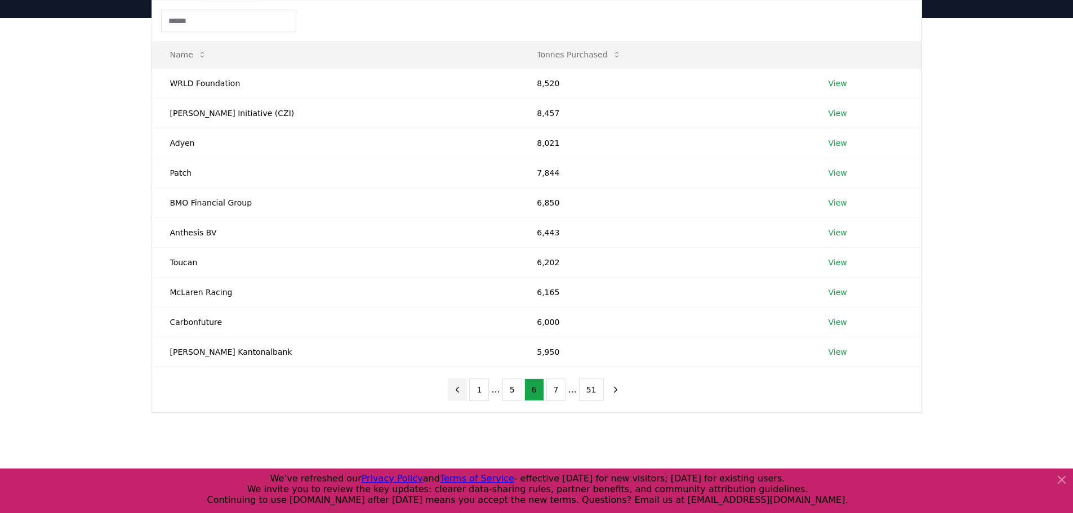
click at [462, 389] on icon "previous page" at bounding box center [457, 390] width 10 height 10
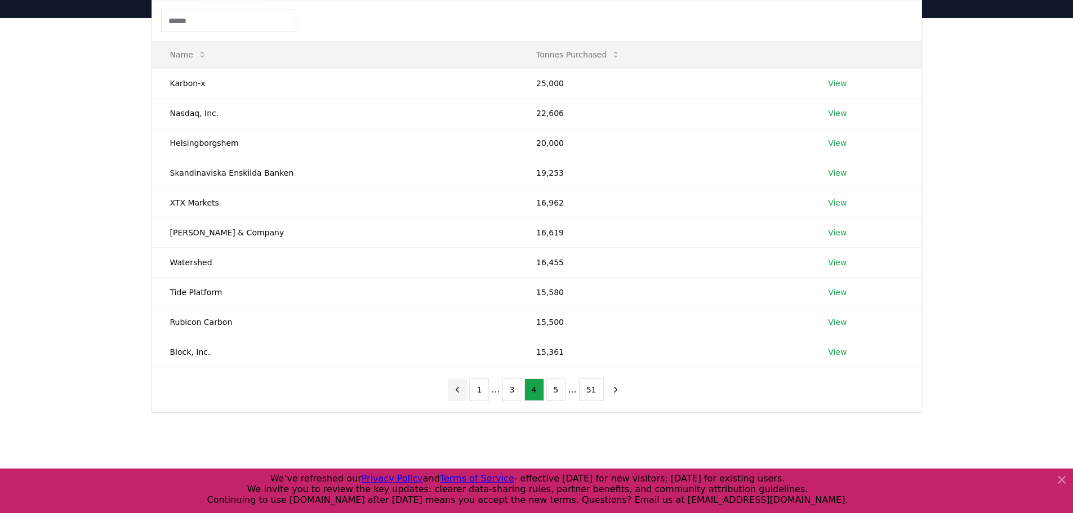
click at [462, 389] on icon "previous page" at bounding box center [457, 390] width 10 height 10
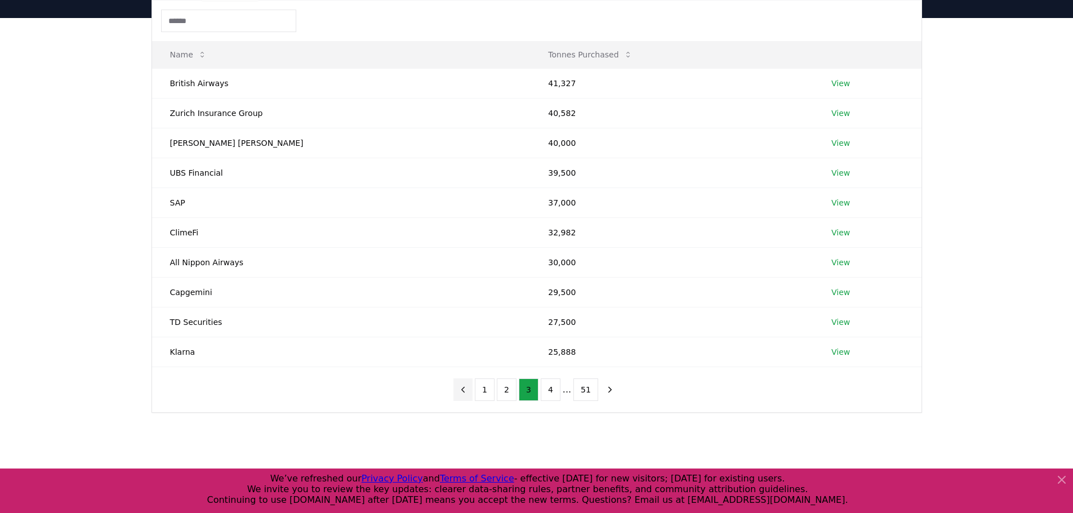
click at [467, 389] on icon "previous page" at bounding box center [463, 390] width 10 height 10
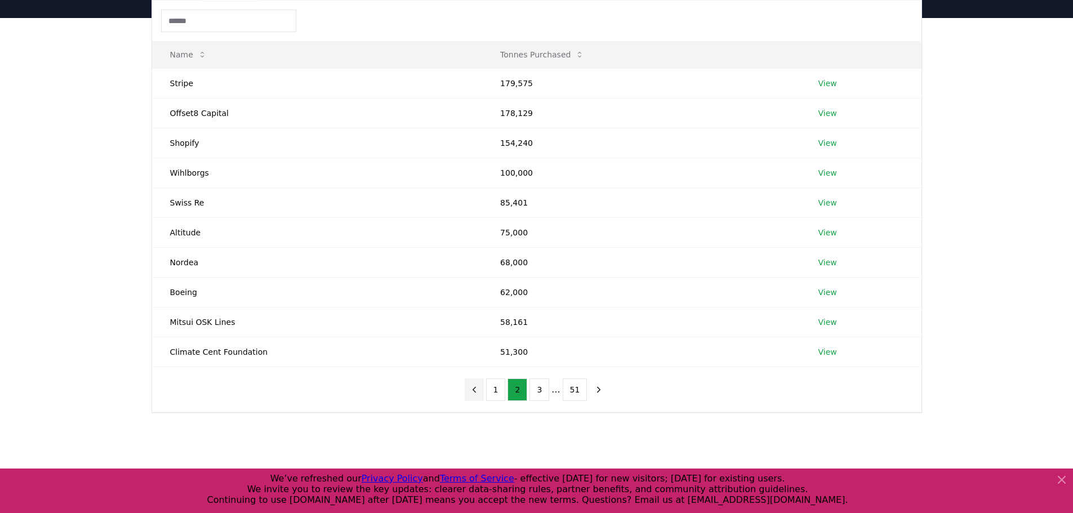
click at [467, 389] on div "1 2 3 ... 51" at bounding box center [536, 389] width 167 height 45
click at [477, 391] on icon "previous page" at bounding box center [474, 390] width 10 height 10
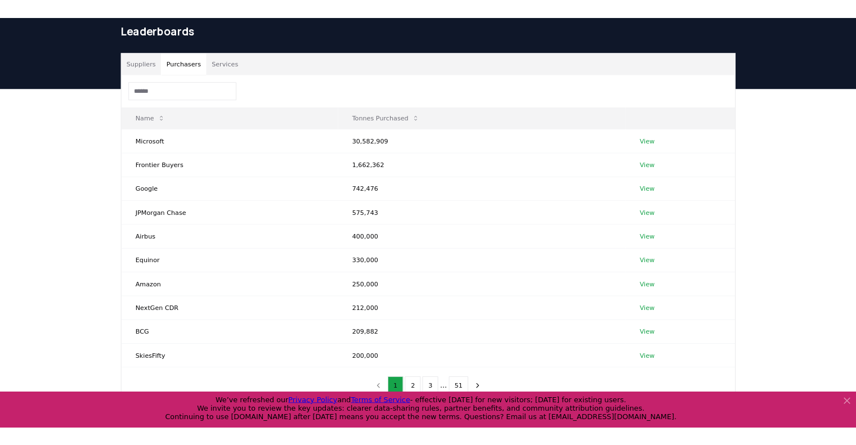
scroll to position [0, 0]
